Goal: Information Seeking & Learning: Learn about a topic

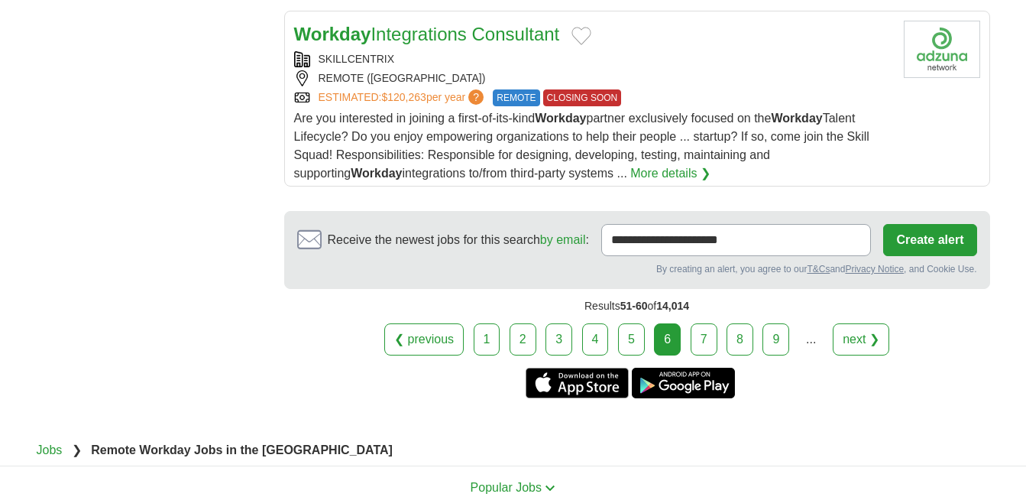
scroll to position [2059, 0]
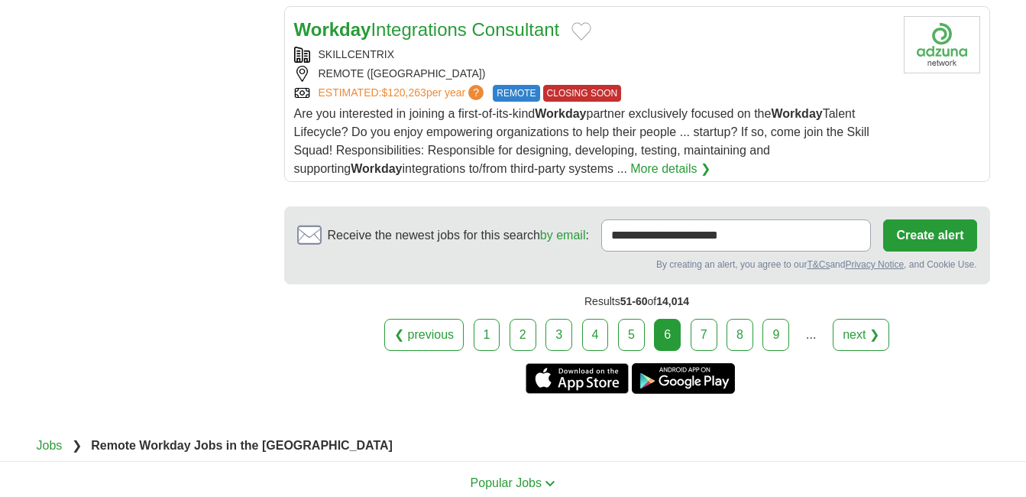
click at [491, 331] on link "1" at bounding box center [487, 335] width 27 height 32
